Goal: Find specific page/section: Find specific page/section

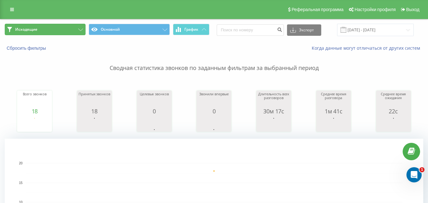
click at [61, 25] on button "Исходящие" at bounding box center [45, 29] width 81 height 11
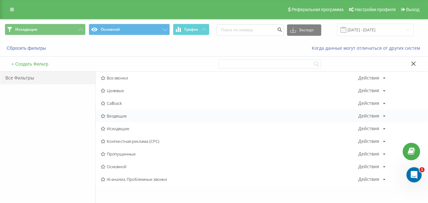
click at [125, 117] on span "Входящие" at bounding box center [230, 116] width 258 height 4
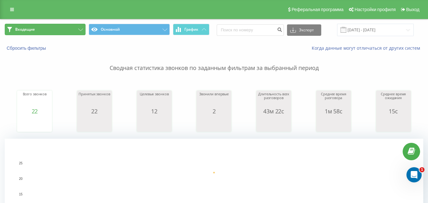
click at [79, 31] on icon at bounding box center [80, 30] width 5 height 3
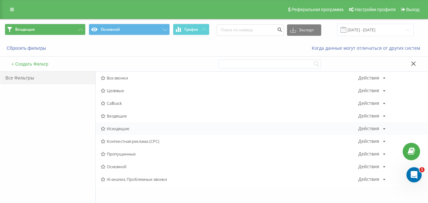
click at [113, 129] on span "Исходящие" at bounding box center [230, 128] width 258 height 4
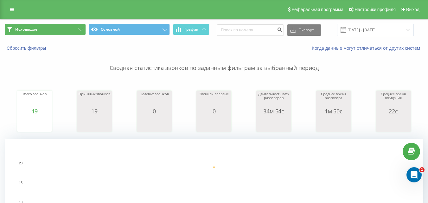
click at [77, 27] on button "Исходящие" at bounding box center [45, 29] width 81 height 11
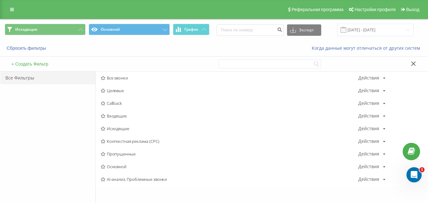
drag, startPoint x: 116, startPoint y: 117, endPoint x: 115, endPoint y: 120, distance: 3.6
click at [116, 117] on span "Входящие" at bounding box center [230, 116] width 258 height 4
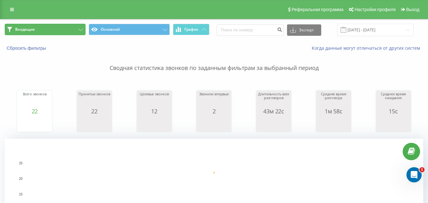
click at [63, 29] on button "Входящие" at bounding box center [45, 29] width 81 height 11
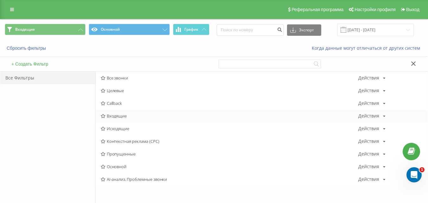
click at [122, 112] on div "Входящие Действия Редактировать Копировать Удалить По умолчанию Поделиться" at bounding box center [262, 116] width 332 height 13
click at [119, 114] on span "Входящие" at bounding box center [230, 116] width 258 height 4
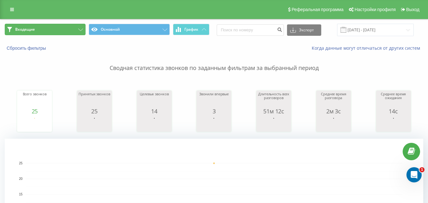
click at [65, 27] on button "Входящие" at bounding box center [45, 29] width 81 height 11
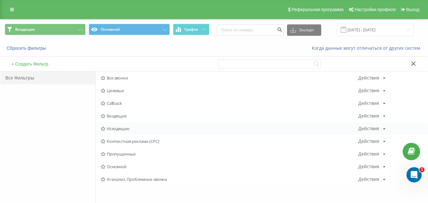
click at [118, 128] on span "Исходящие" at bounding box center [230, 128] width 258 height 4
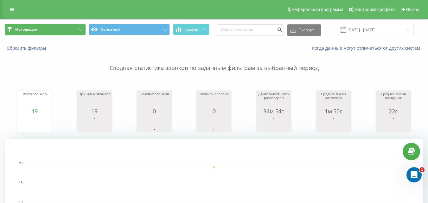
click at [61, 30] on button "Исходящие" at bounding box center [45, 29] width 81 height 11
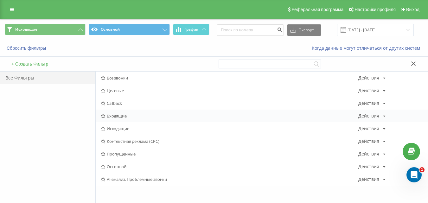
click at [124, 116] on span "Входящие" at bounding box center [230, 116] width 258 height 4
